Goal: Task Accomplishment & Management: Manage account settings

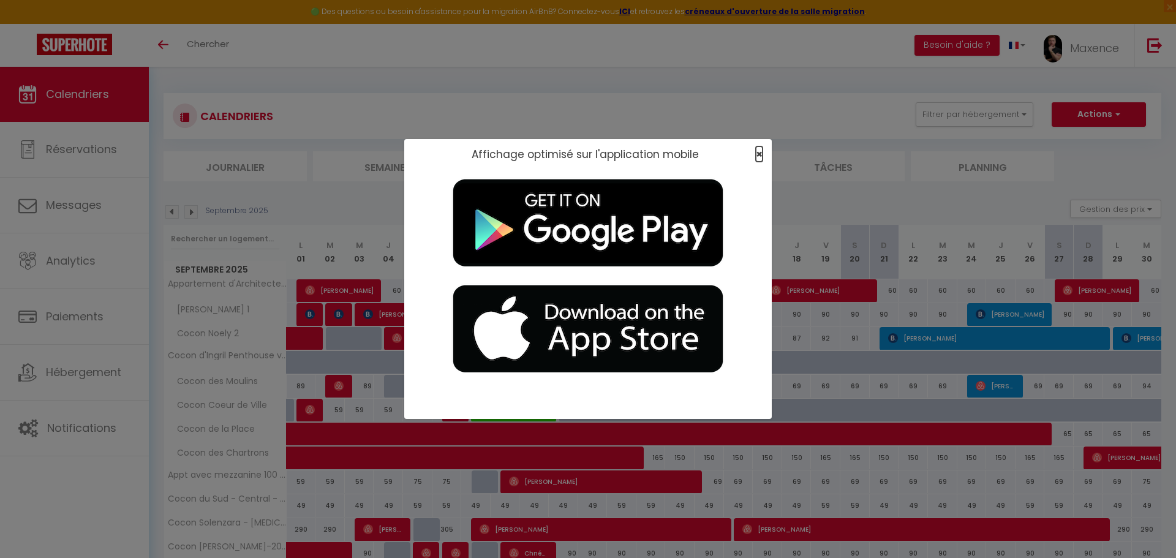
click at [592, 154] on span "×" at bounding box center [759, 153] width 7 height 15
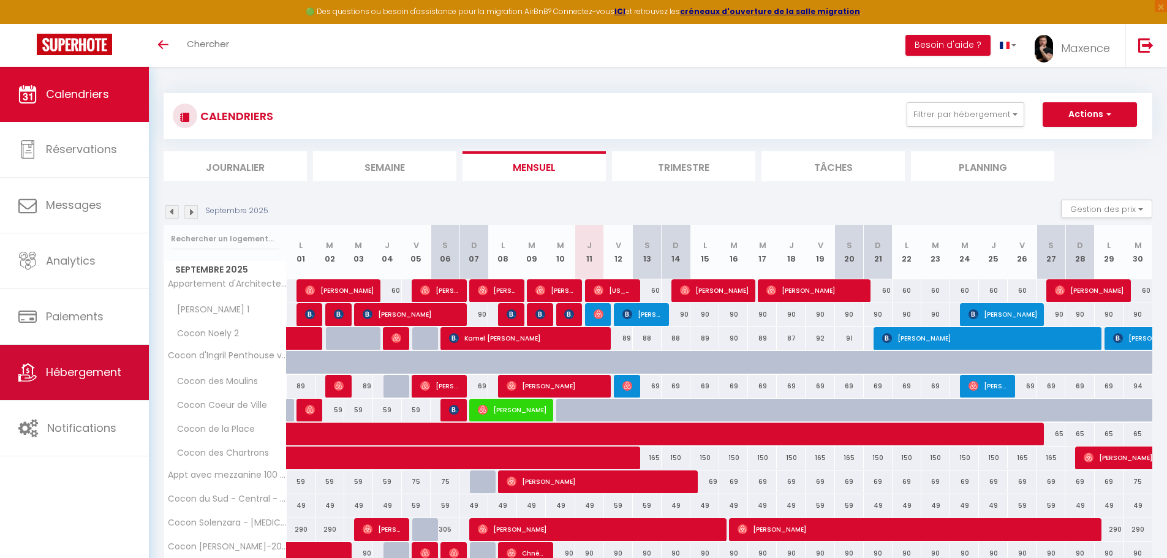
click at [66, 320] on span "Hébergement" at bounding box center [83, 371] width 75 height 15
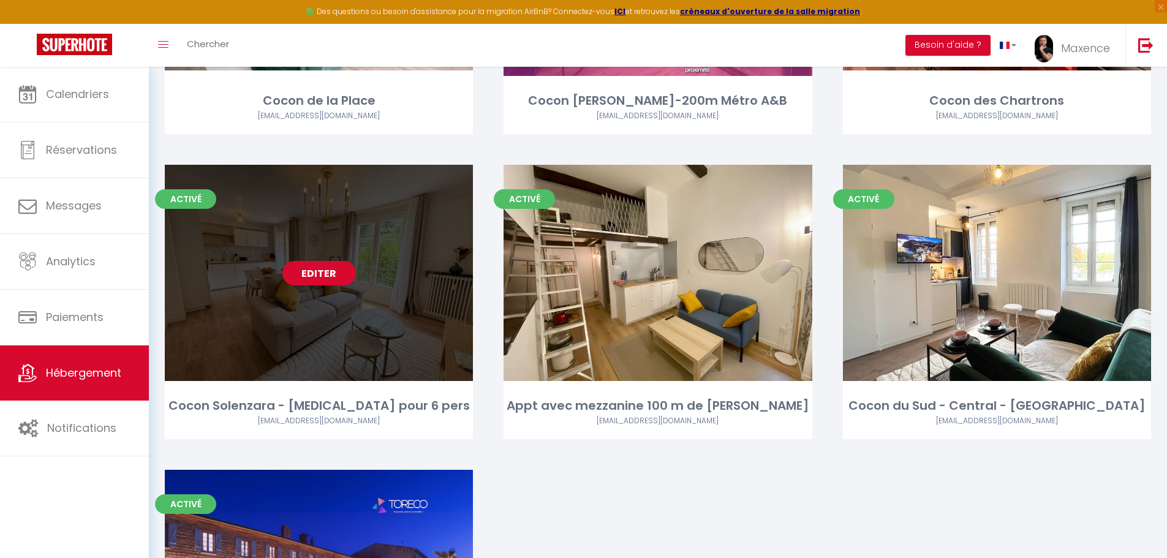
scroll to position [980, 0]
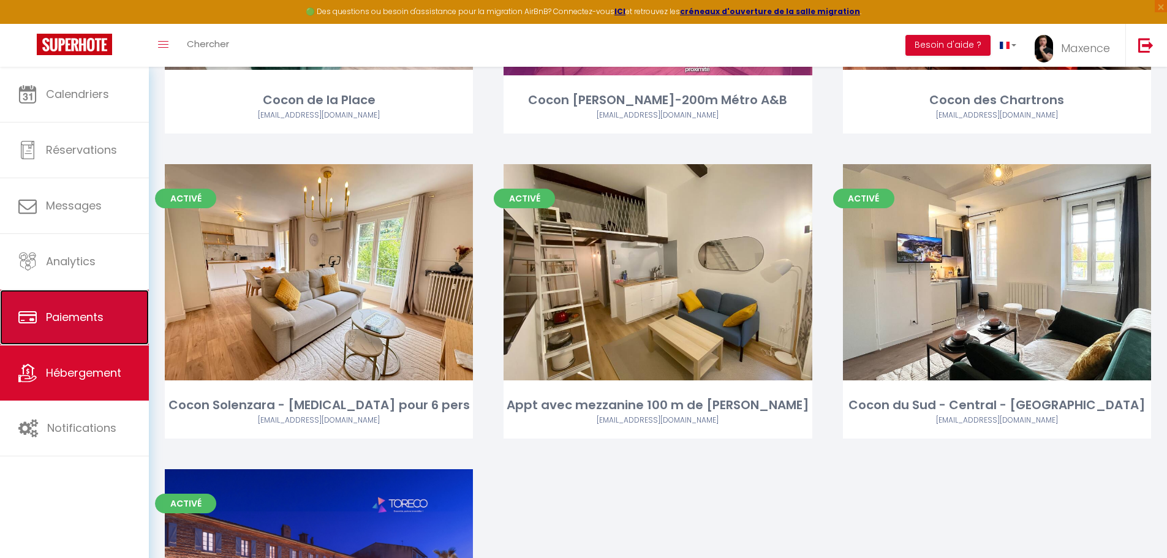
click at [100, 310] on span "Paiements" at bounding box center [75, 316] width 58 height 15
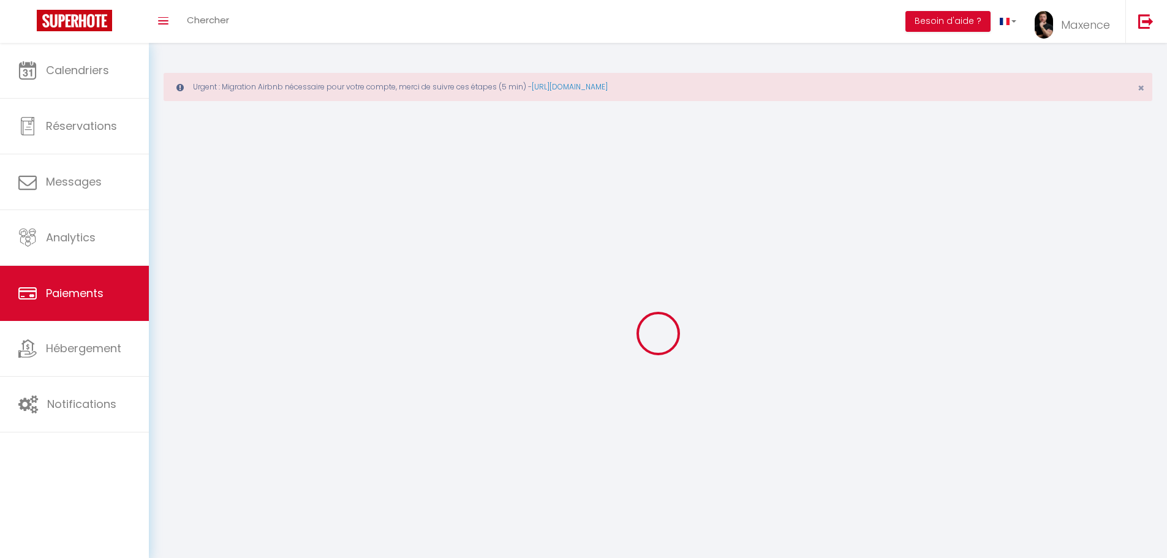
select select "2"
select select "0"
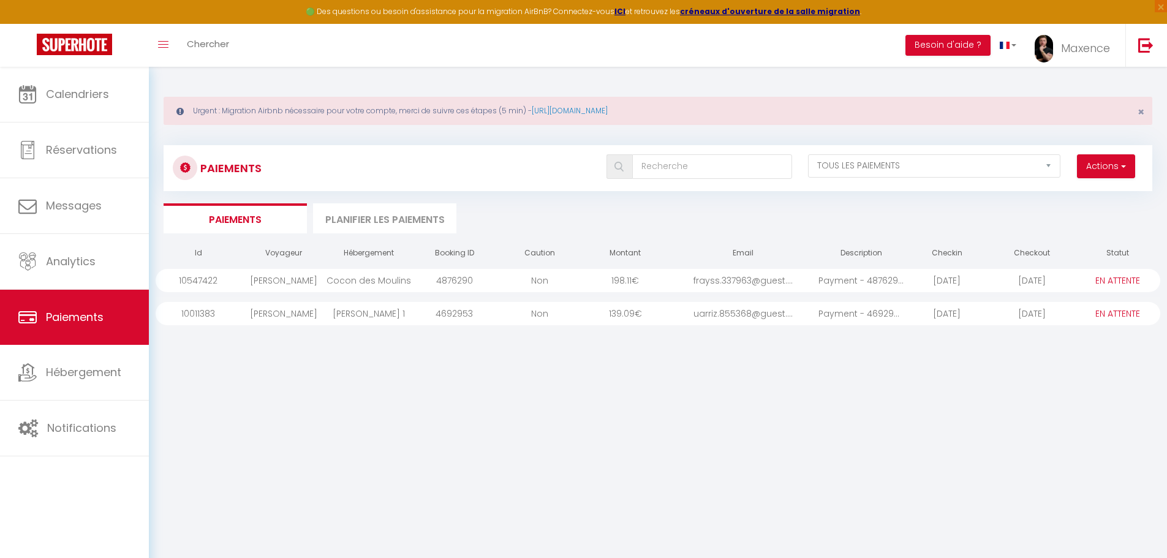
click at [592, 314] on div "uarriz.855368@guest...." at bounding box center [743, 313] width 151 height 23
click at [418, 213] on li "Planifier les paiements" at bounding box center [384, 218] width 143 height 30
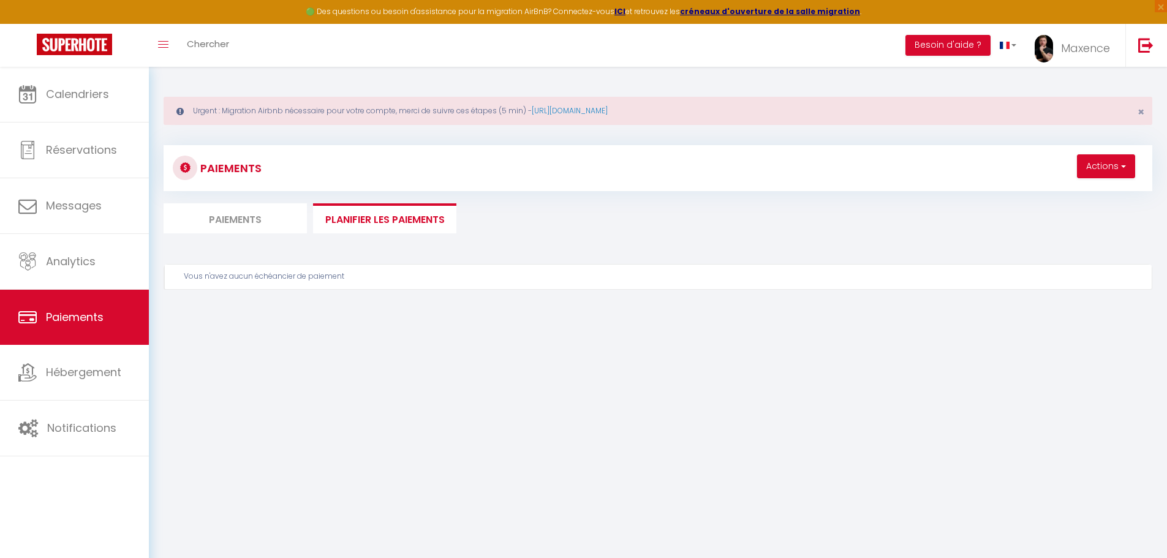
click at [234, 226] on li "Paiements" at bounding box center [235, 218] width 143 height 30
select select "0"
select select "2"
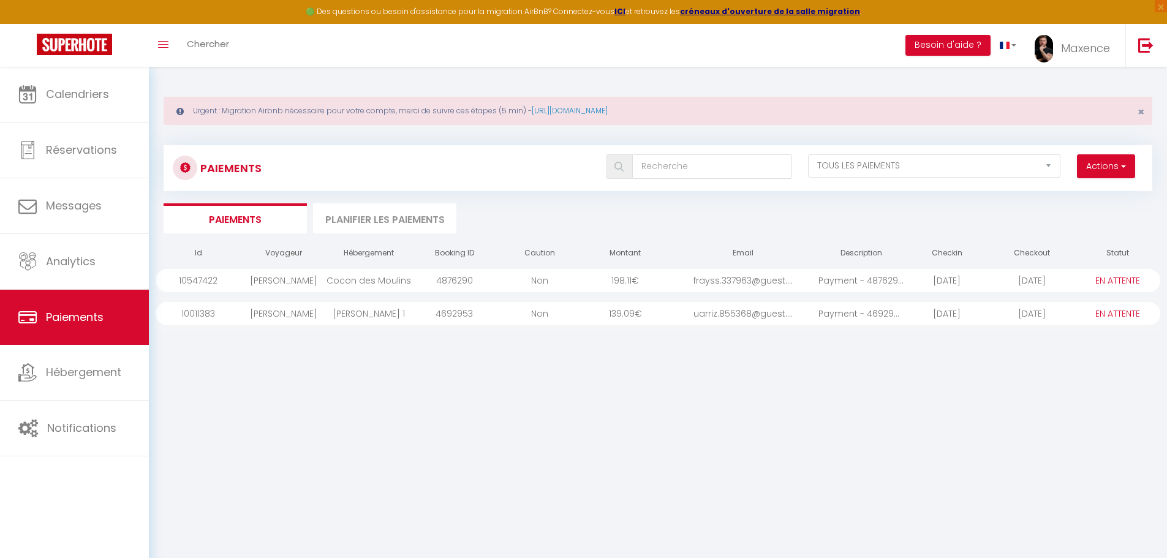
click at [273, 284] on div "[PERSON_NAME]" at bounding box center [283, 280] width 85 height 23
click at [282, 317] on div "[PERSON_NAME]" at bounding box center [283, 313] width 85 height 23
click at [592, 313] on div "uarriz.855368@guest...." at bounding box center [743, 313] width 151 height 23
click at [592, 320] on div "PAYÉ EN ATTENTE" at bounding box center [1117, 313] width 85 height 23
drag, startPoint x: 896, startPoint y: 317, endPoint x: 888, endPoint y: 317, distance: 8.0
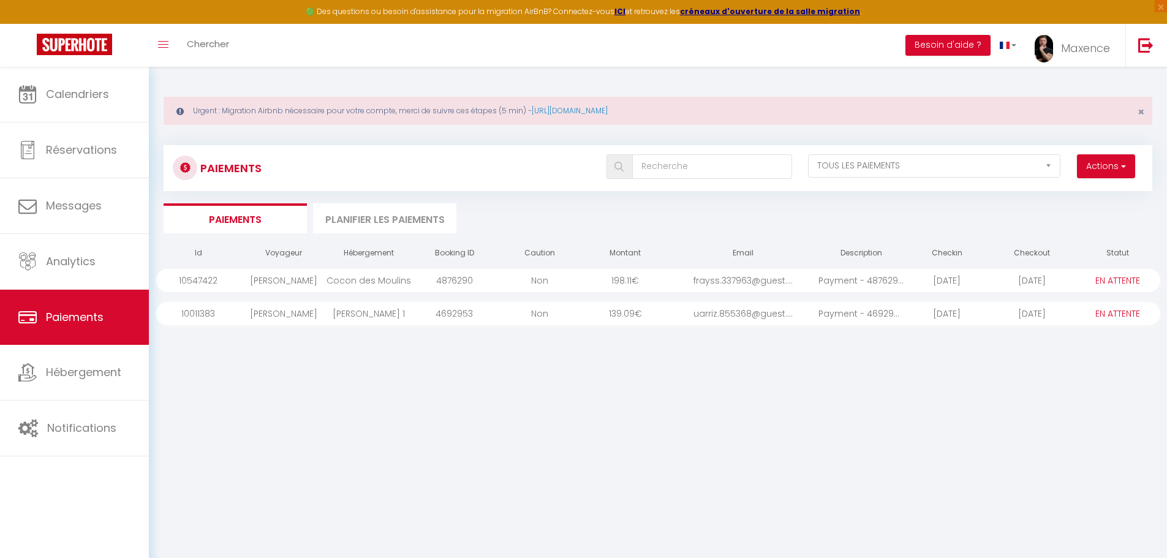
click at [592, 317] on div "Payment - 4692953 - ..." at bounding box center [860, 313] width 85 height 23
click at [517, 320] on div "Id Voyageur Hébergement Booking ID Caution Montant Email Description Checkin Ch…" at bounding box center [658, 430] width 1005 height 380
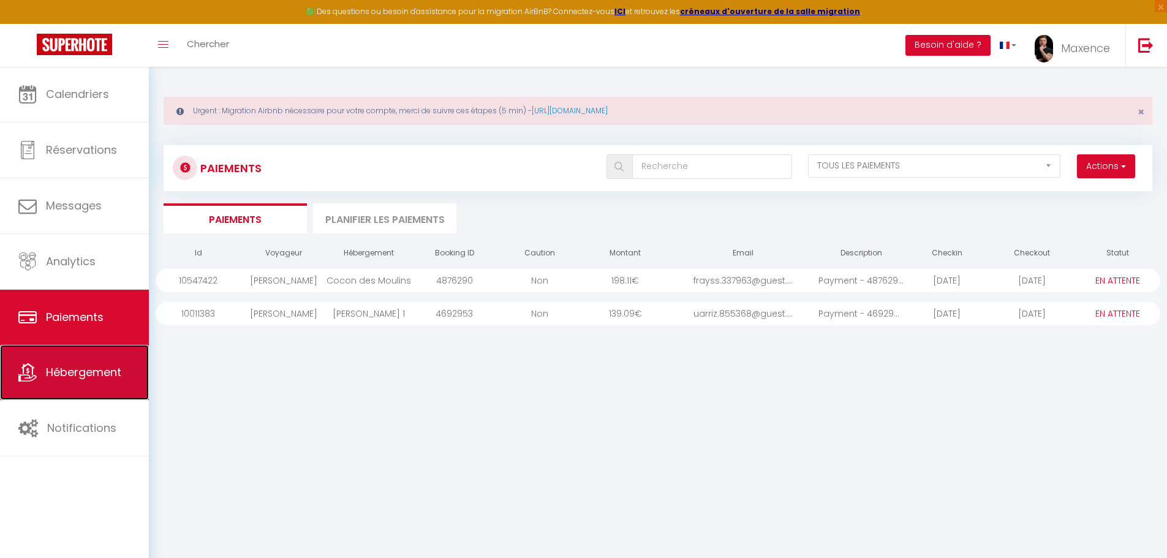
click at [84, 320] on span "Hébergement" at bounding box center [83, 371] width 75 height 15
